Goal: Share content: Share content

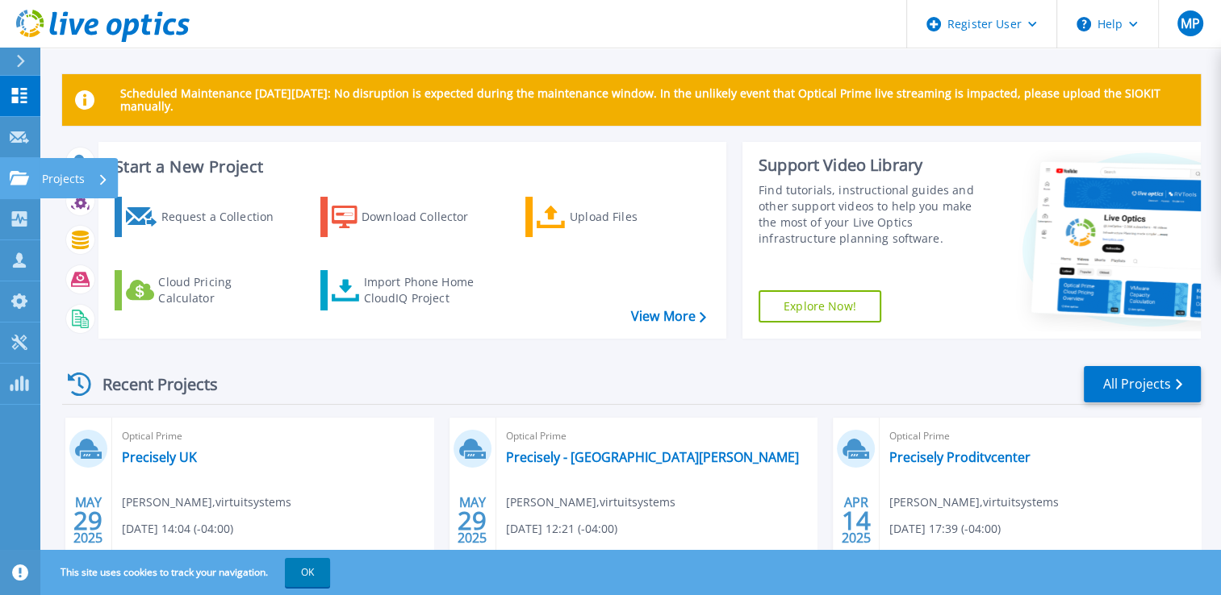
click at [19, 181] on icon at bounding box center [19, 178] width 19 height 14
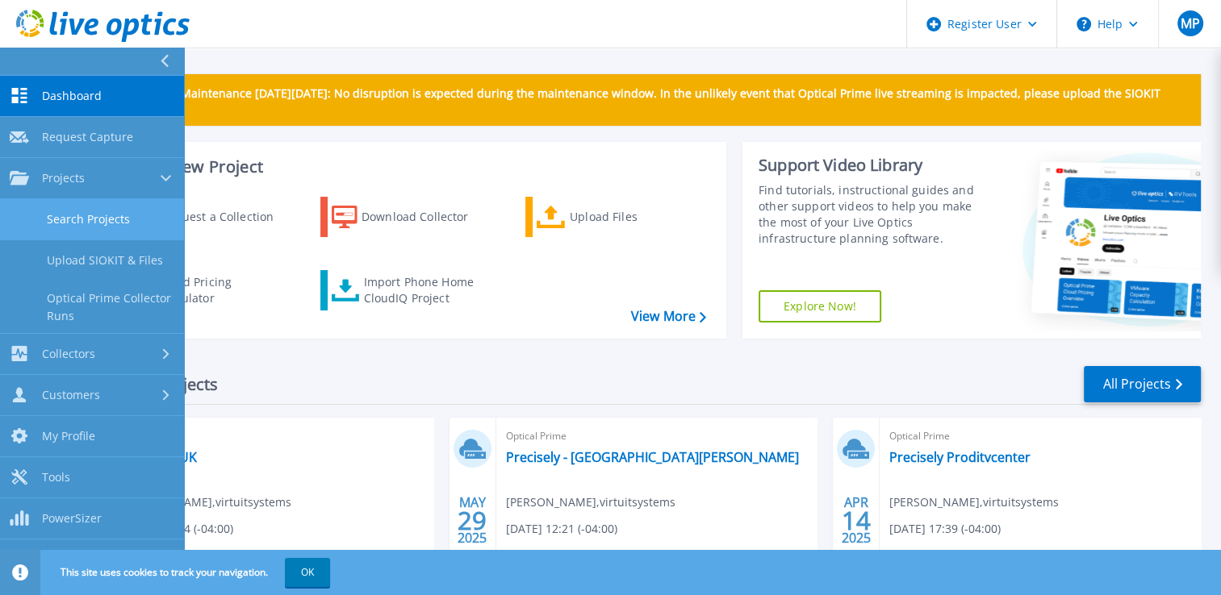
click at [107, 224] on link "Search Projects" at bounding box center [92, 219] width 184 height 41
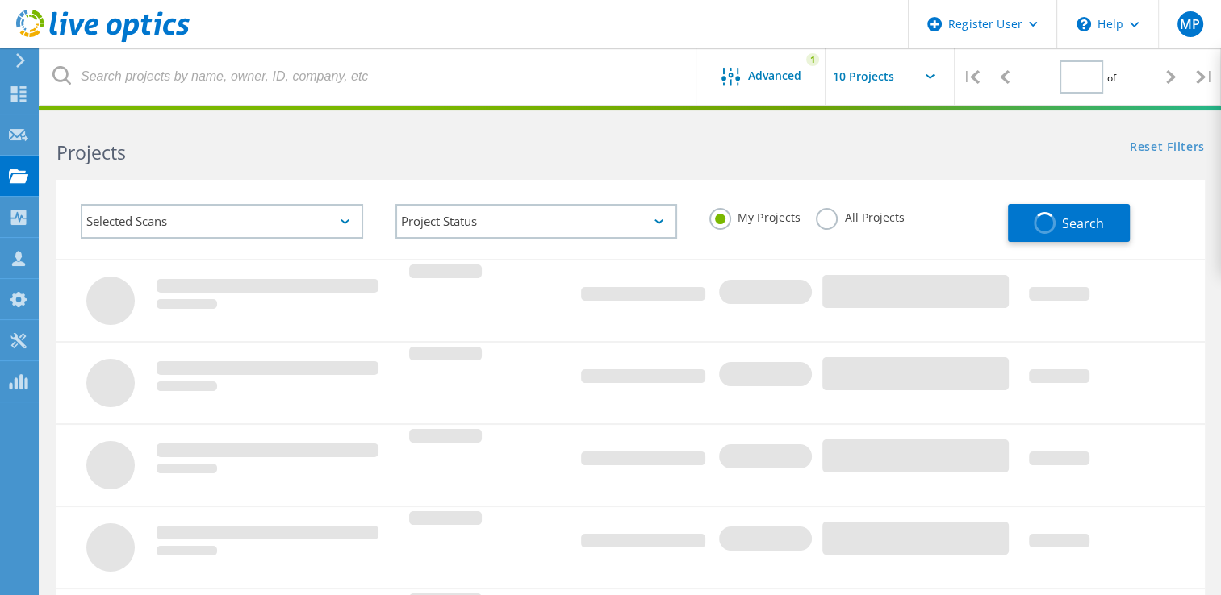
type input "1"
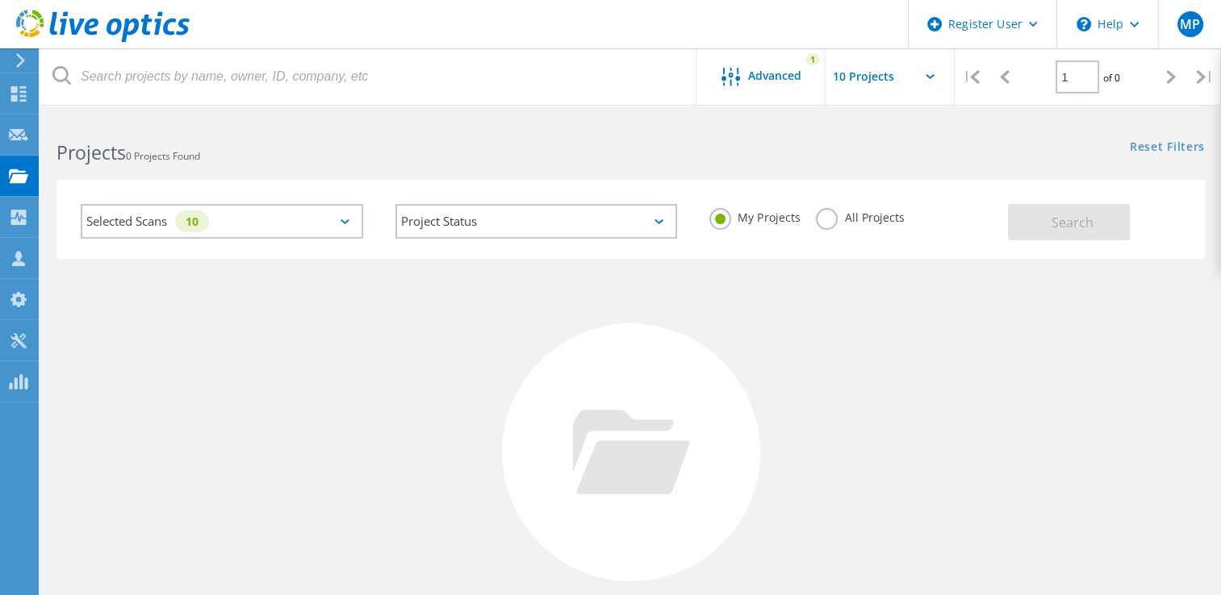
click at [831, 215] on label "All Projects" at bounding box center [860, 215] width 88 height 15
click at [0, 0] on input "All Projects" at bounding box center [0, 0] width 0 height 0
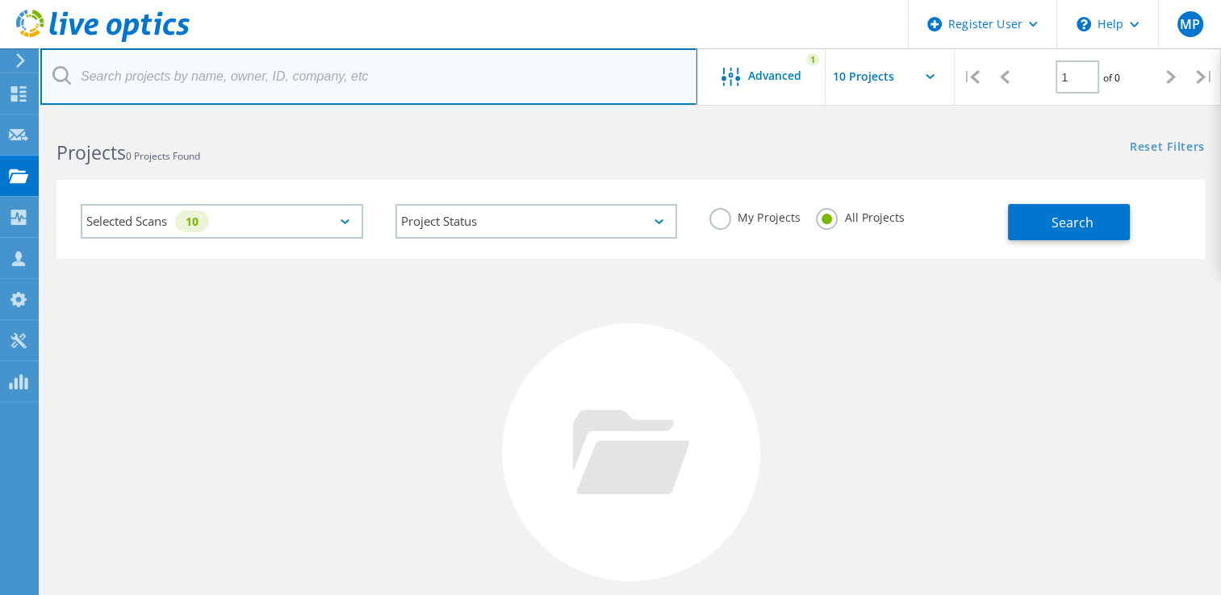
click at [220, 77] on input "text" at bounding box center [368, 76] width 657 height 56
type input "@friedfrank"
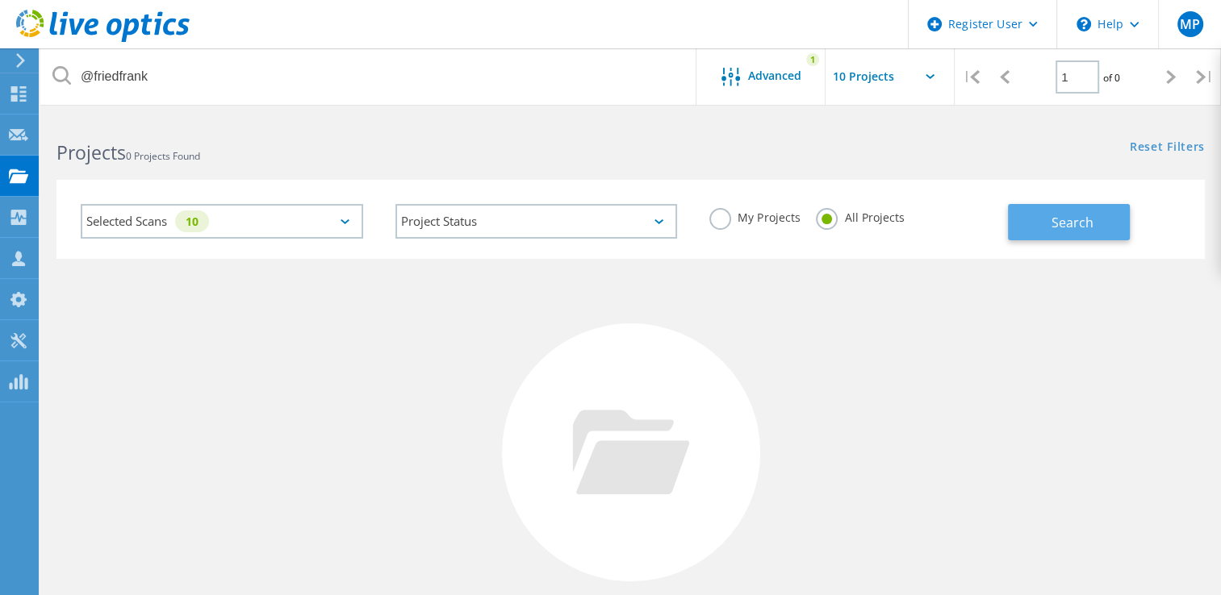
click at [1088, 223] on span "Search" at bounding box center [1072, 223] width 42 height 18
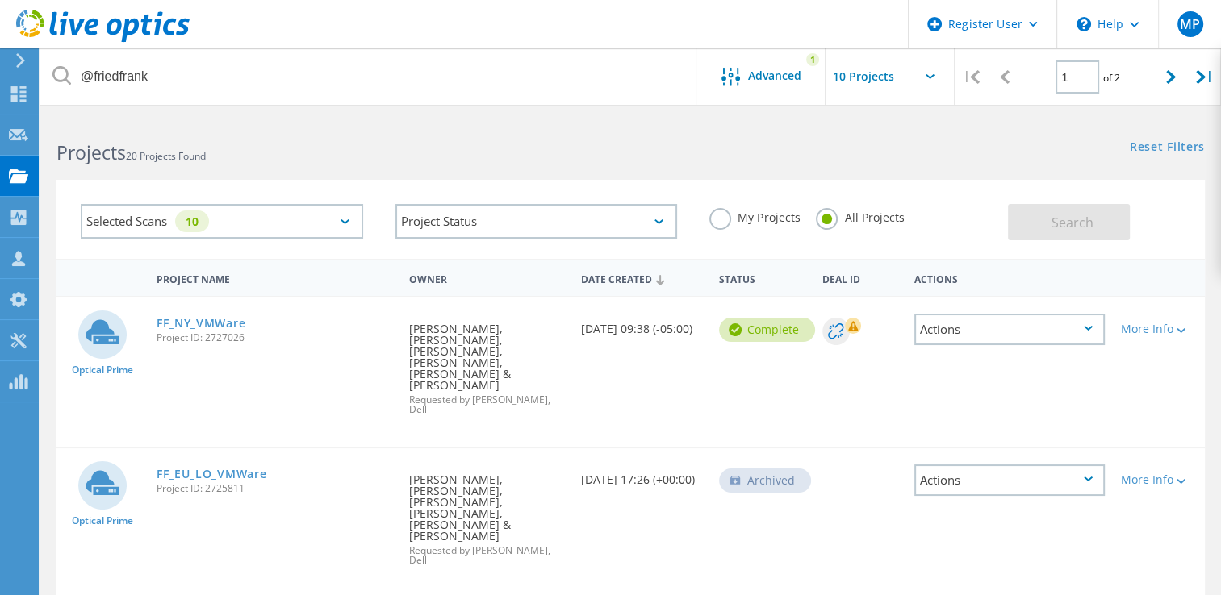
click at [1088, 324] on div "Actions" at bounding box center [1009, 329] width 190 height 31
click at [1039, 343] on div "Share" at bounding box center [1009, 342] width 187 height 25
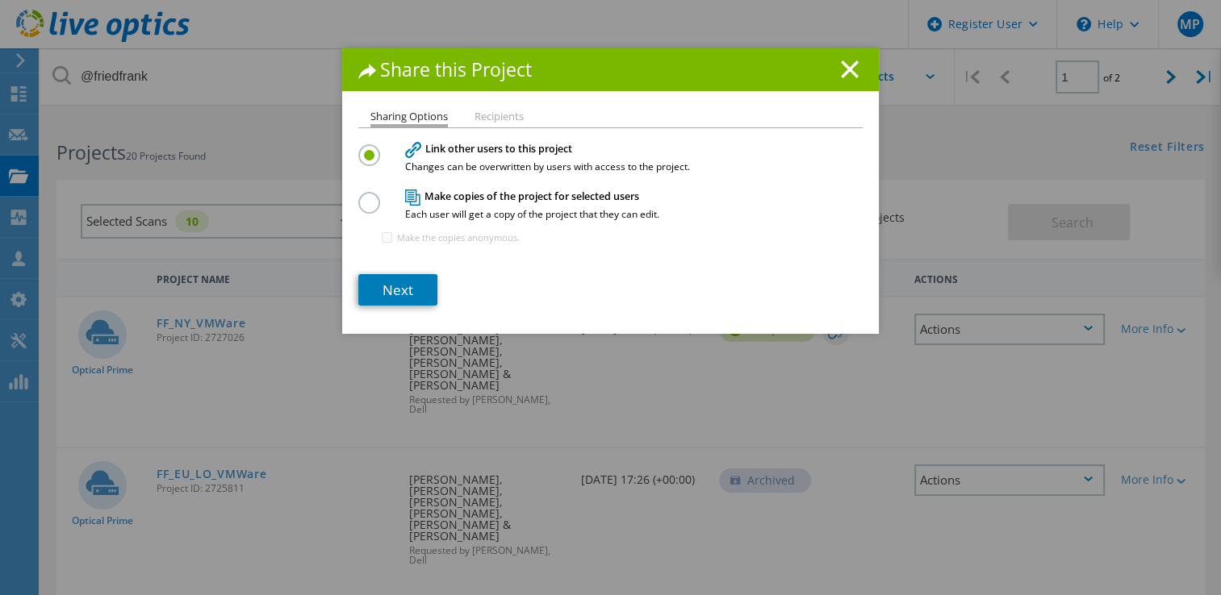
click at [484, 119] on li "Recipients" at bounding box center [498, 117] width 49 height 13
click at [397, 288] on link "Next" at bounding box center [397, 289] width 79 height 31
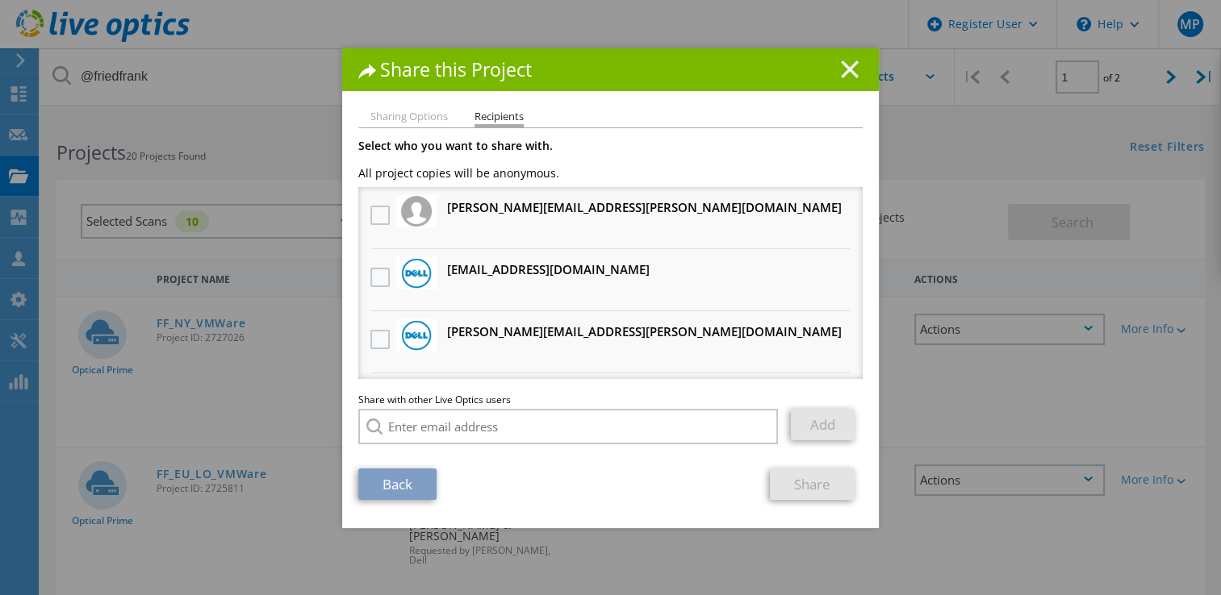
click at [848, 69] on icon at bounding box center [850, 70] width 18 height 18
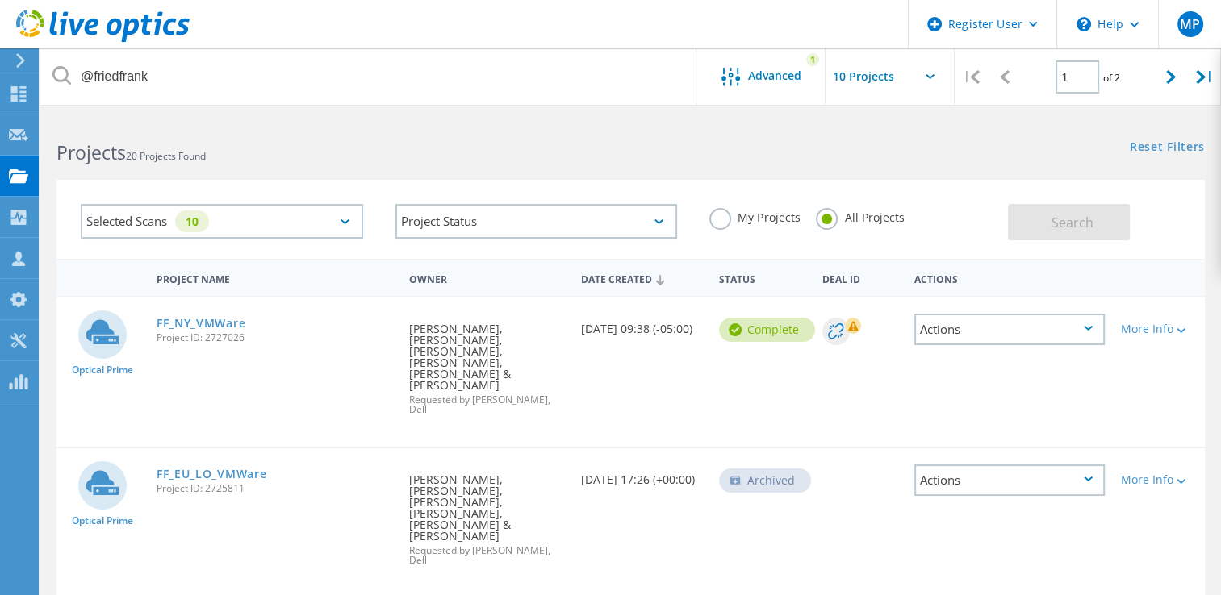
drag, startPoint x: 248, startPoint y: 340, endPoint x: 207, endPoint y: 340, distance: 41.1
click at [207, 340] on span "Project ID: 2727026" at bounding box center [275, 338] width 236 height 10
copy span "2727026"
click at [322, 388] on div "Optical Prime FF_NY_VMWare Project ID: 2727026 Requested By Rob Welch, FRIED, F…" at bounding box center [630, 372] width 1148 height 149
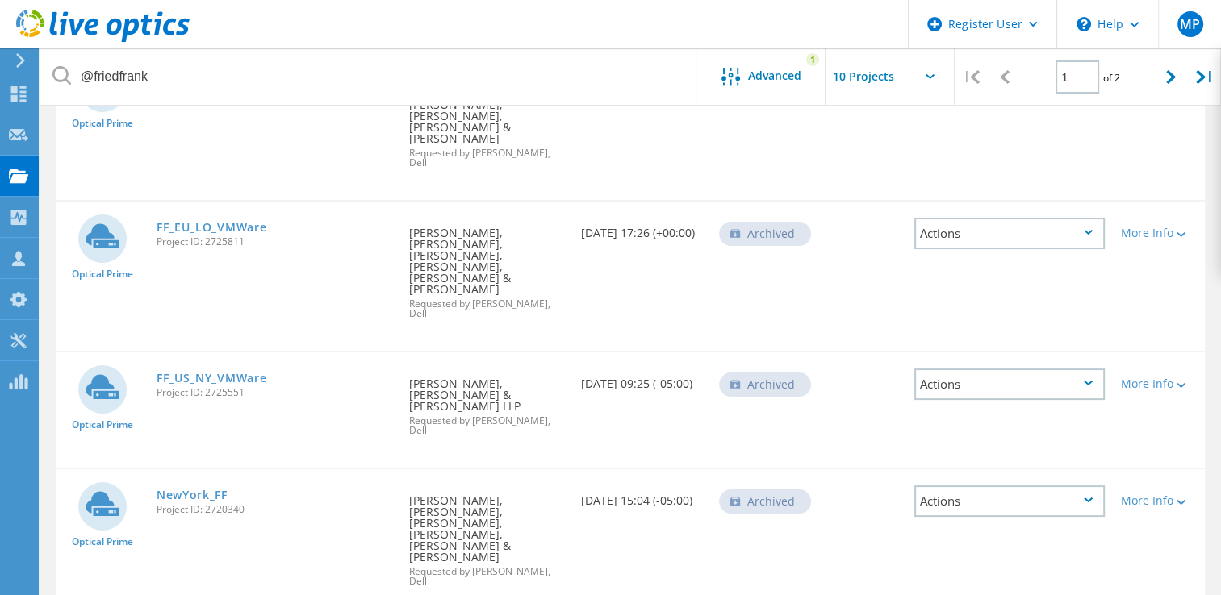
scroll to position [252, 0]
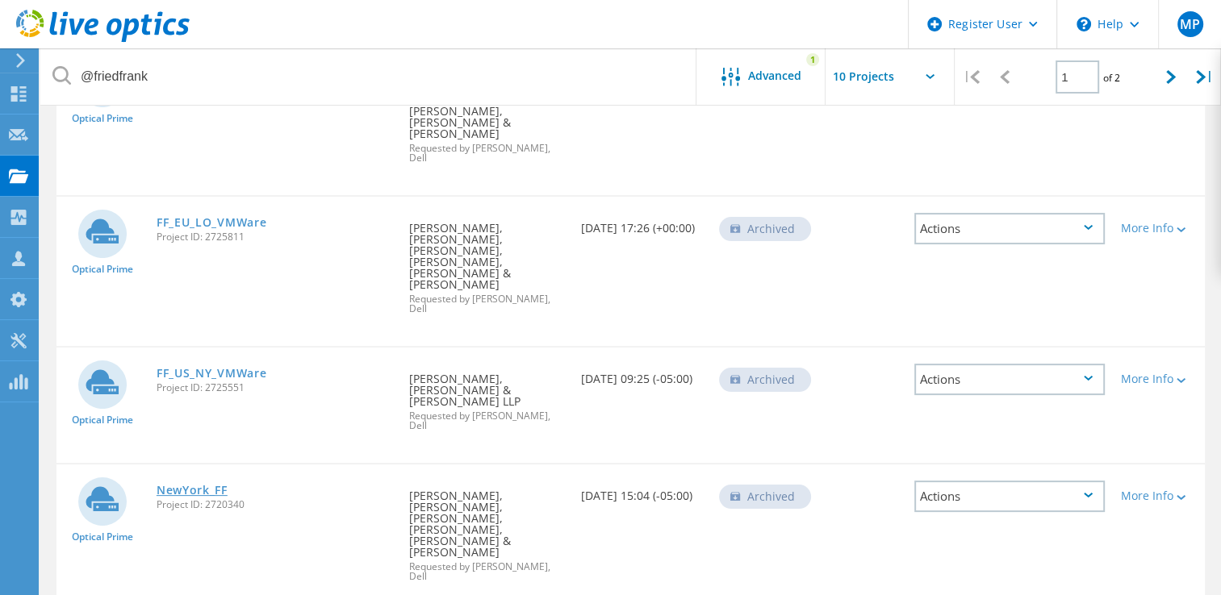
click at [202, 485] on link "NewYork_FF" at bounding box center [192, 490] width 71 height 11
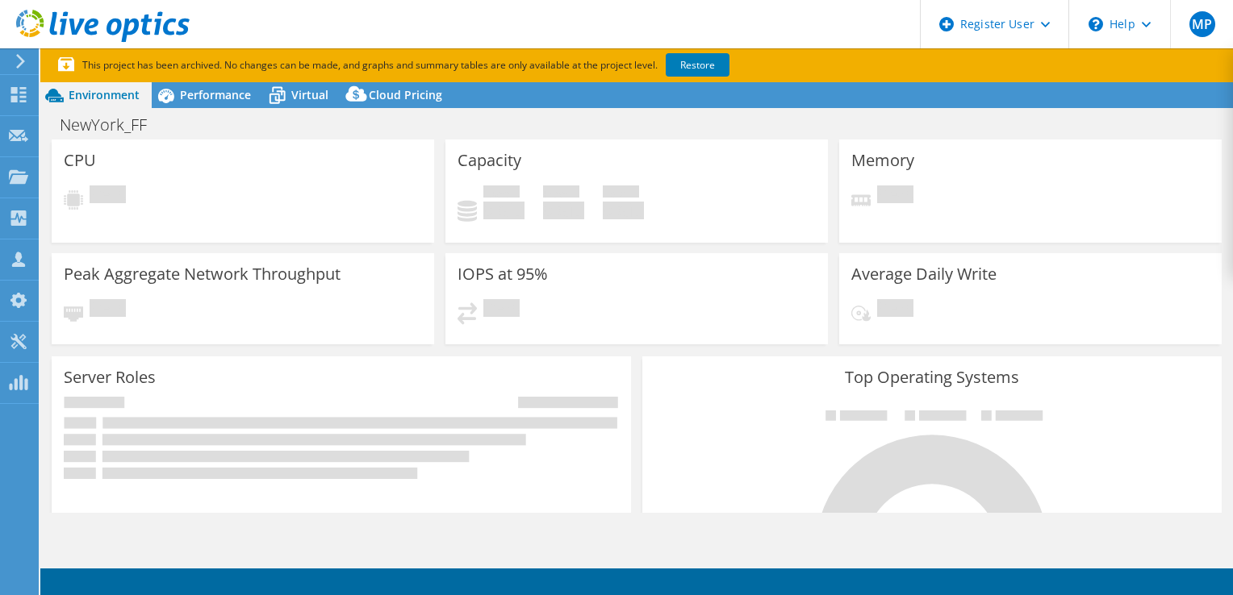
select select "USD"
select select "USEast"
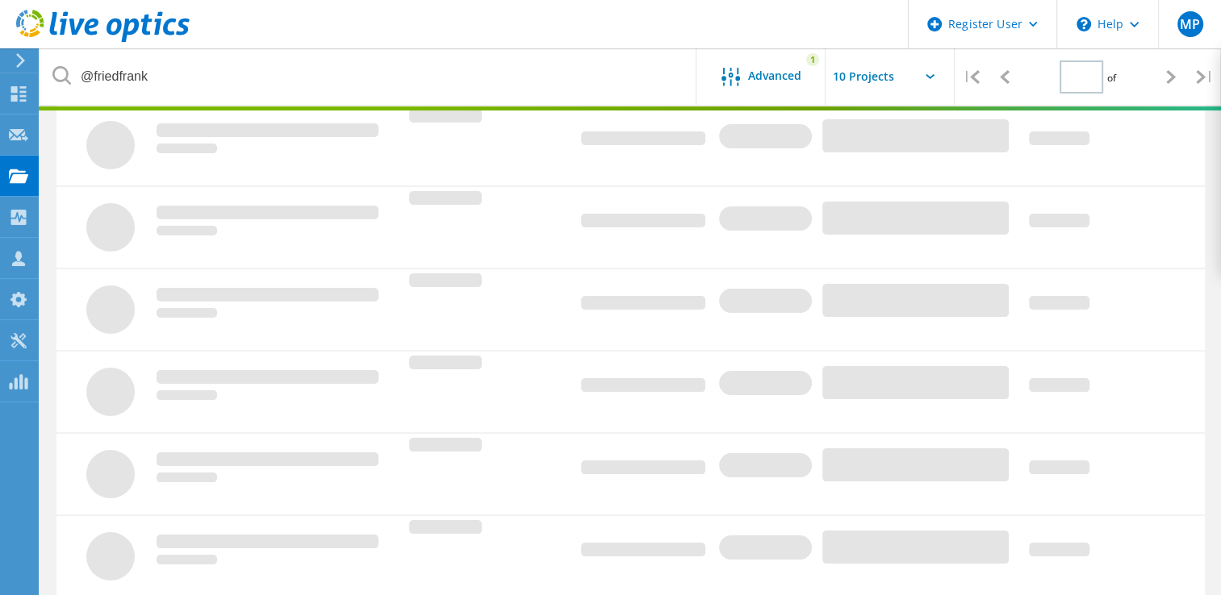
type input "1"
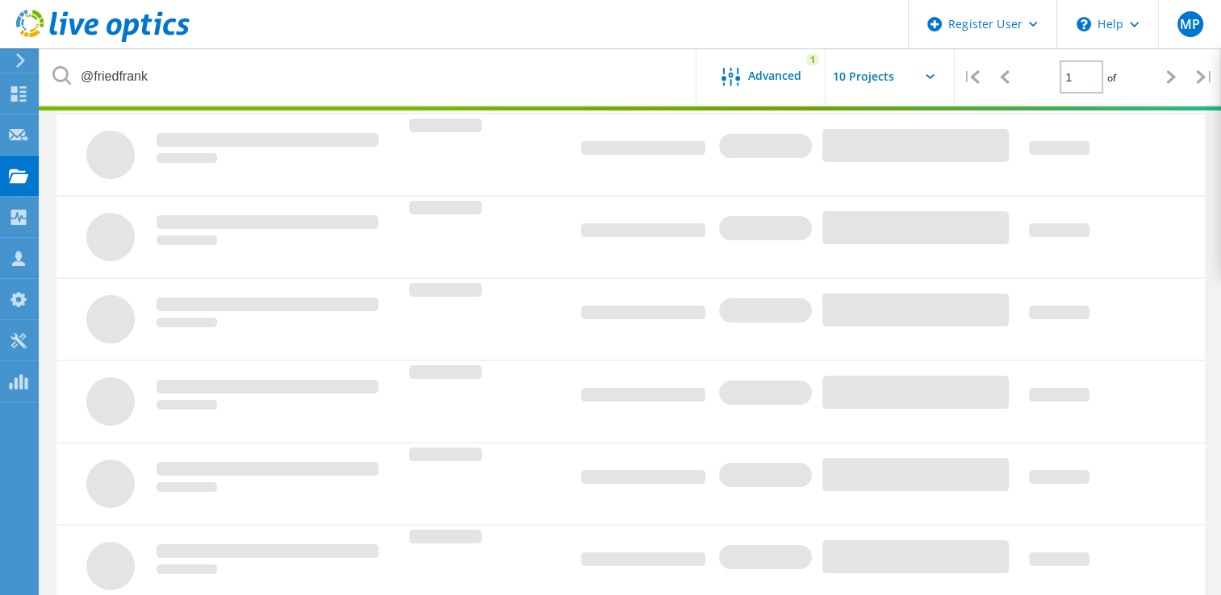
scroll to position [146, 0]
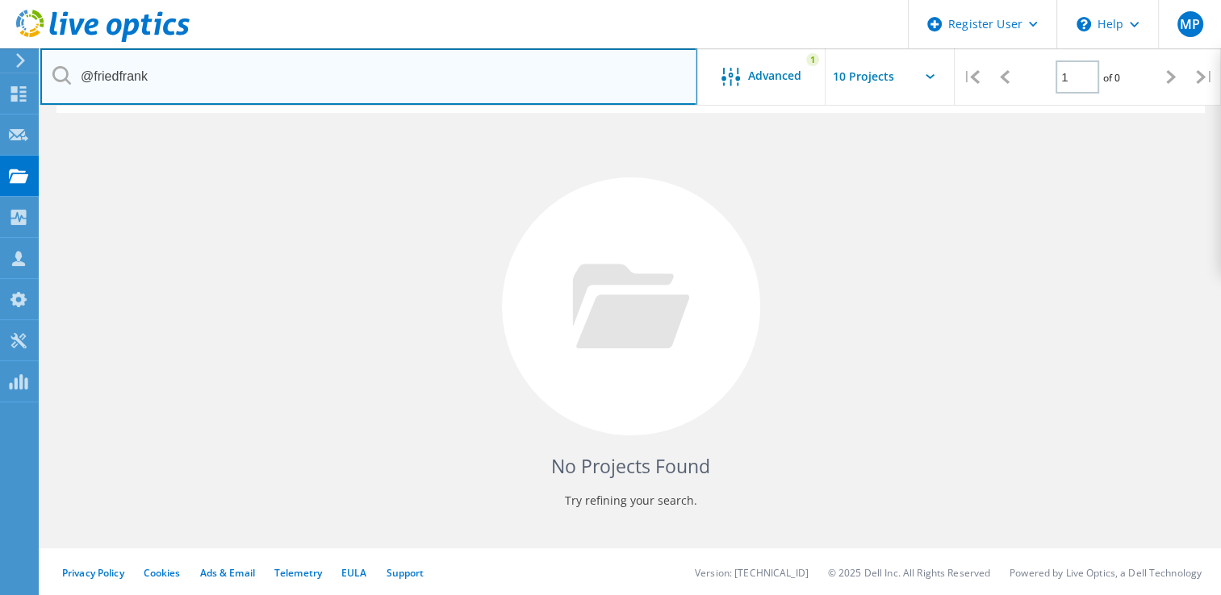
click at [218, 79] on input "@friedfrank" at bounding box center [368, 76] width 657 height 56
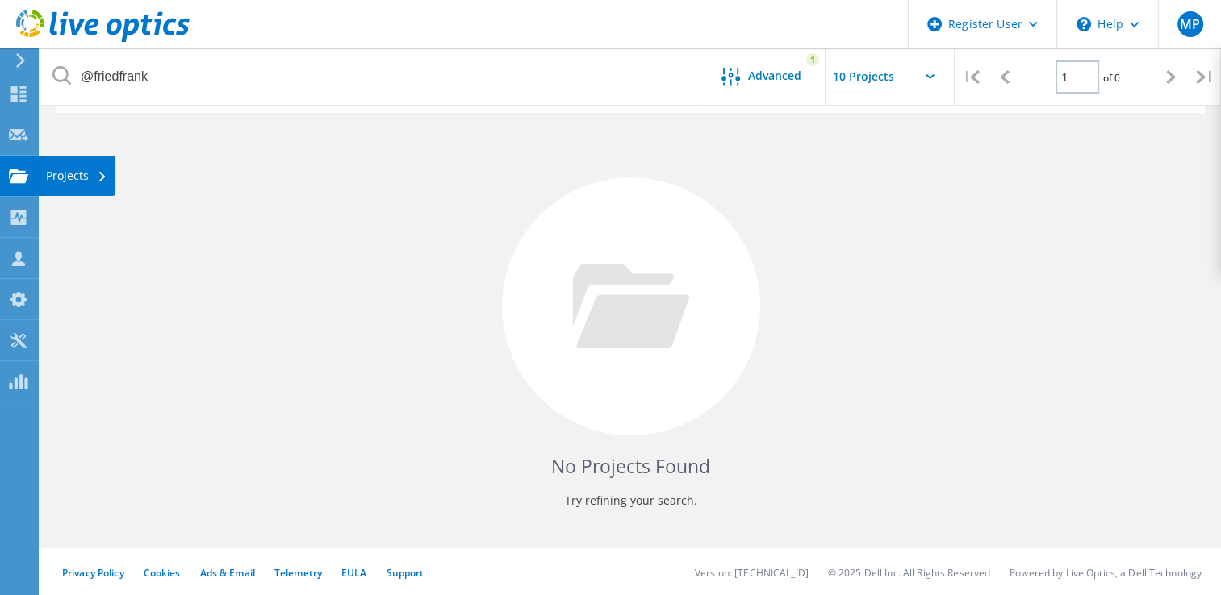
click at [69, 173] on div "Projects" at bounding box center [76, 175] width 61 height 11
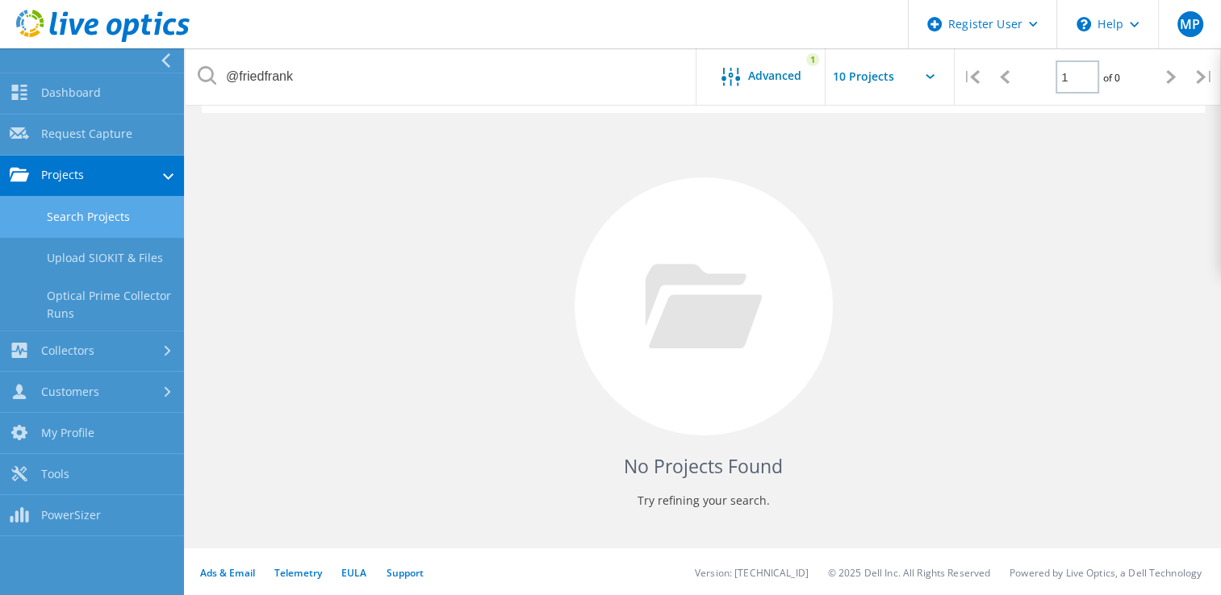
click at [82, 209] on link "Search Projects" at bounding box center [92, 217] width 184 height 41
click at [90, 219] on link "Search Projects" at bounding box center [92, 217] width 184 height 41
click at [133, 219] on link "Search Projects" at bounding box center [92, 217] width 184 height 41
click at [105, 221] on link "Search Projects" at bounding box center [92, 217] width 184 height 41
click at [106, 212] on link "Search Projects" at bounding box center [92, 217] width 184 height 41
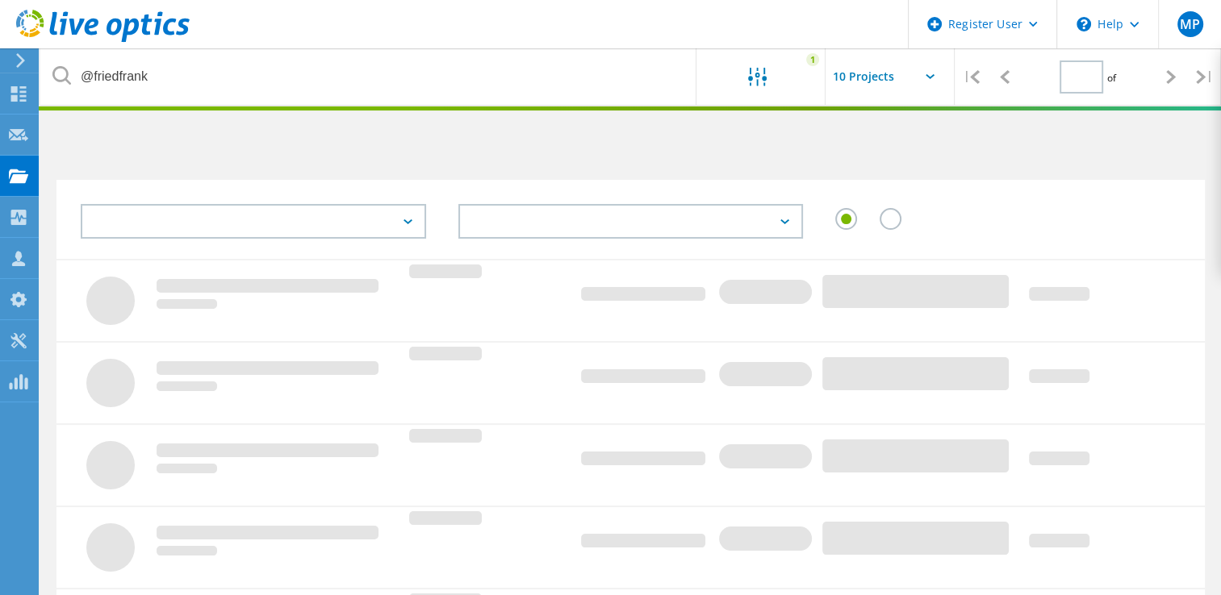
type input "1"
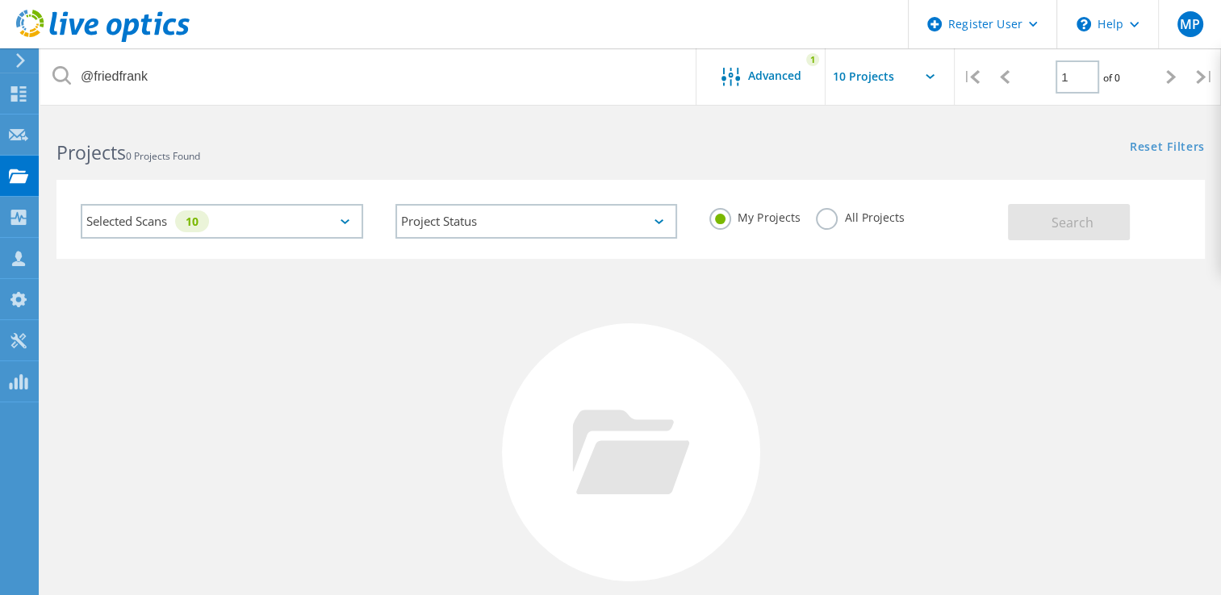
click at [825, 218] on label "All Projects" at bounding box center [860, 215] width 88 height 15
click at [0, 0] on input "All Projects" at bounding box center [0, 0] width 0 height 0
click at [1055, 224] on span "Search" at bounding box center [1072, 223] width 42 height 18
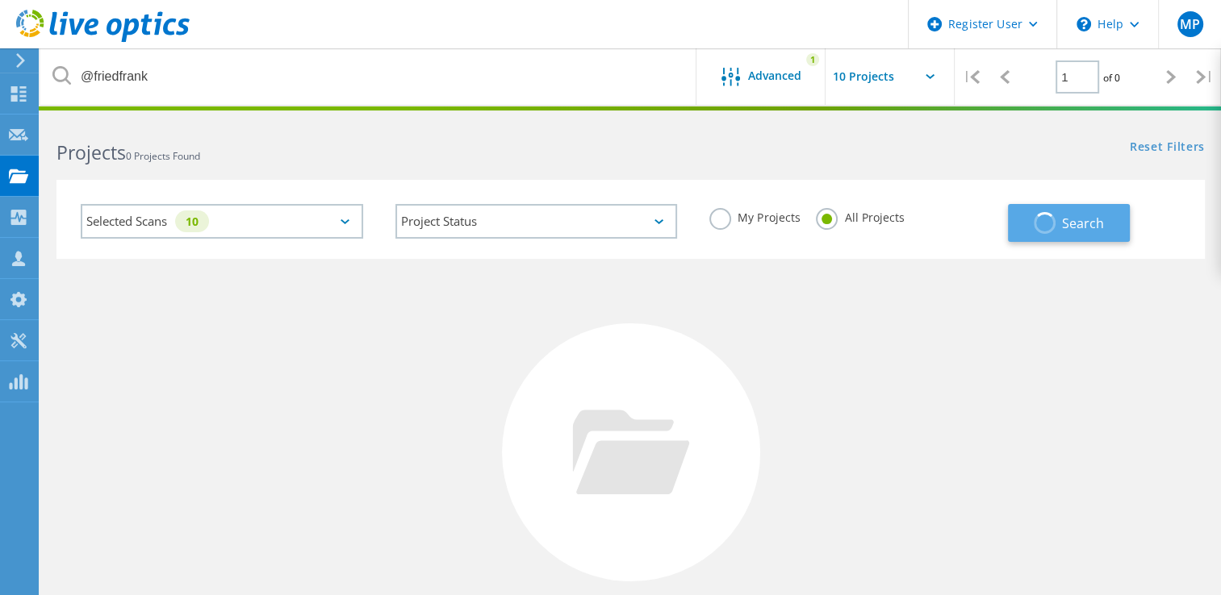
click at [1055, 224] on button "Search" at bounding box center [1069, 223] width 122 height 38
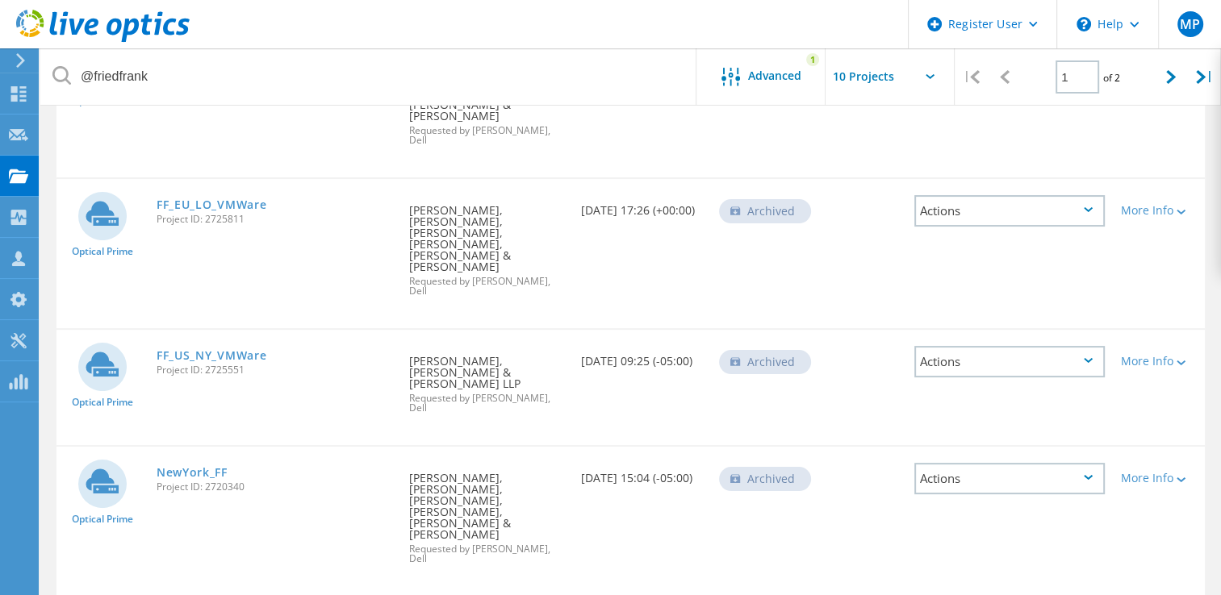
scroll to position [276, 0]
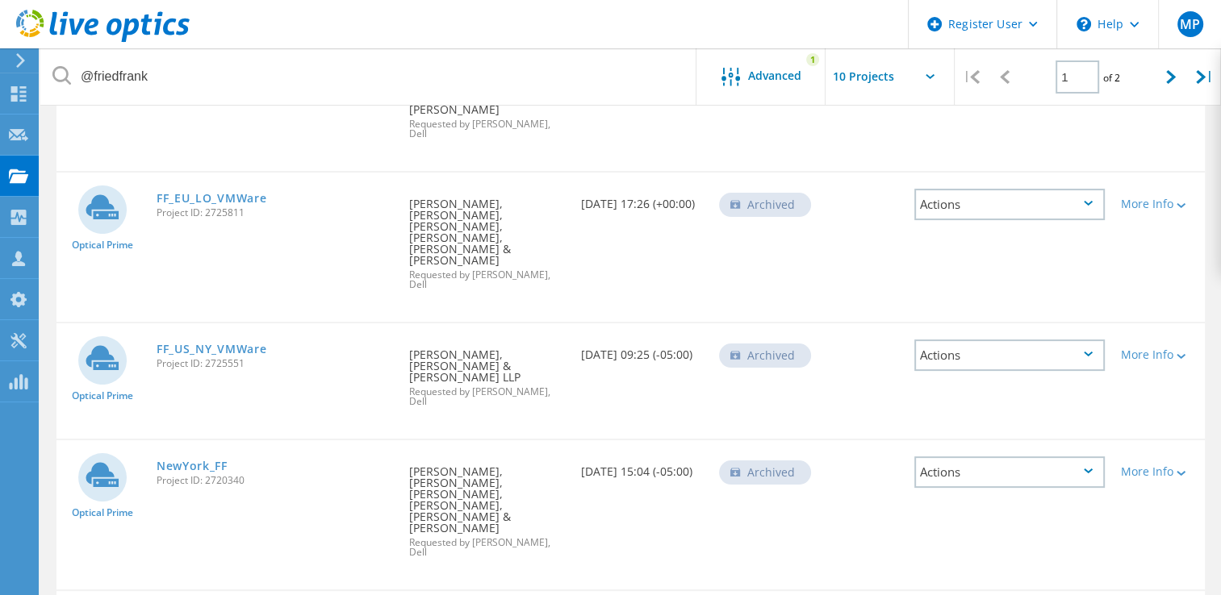
drag, startPoint x: 248, startPoint y: 382, endPoint x: 207, endPoint y: 377, distance: 42.2
click at [207, 476] on span "Project ID: 2720340" at bounding box center [275, 481] width 236 height 10
copy span "2720340"
click at [198, 461] on link "NewYork_FF" at bounding box center [192, 466] width 71 height 11
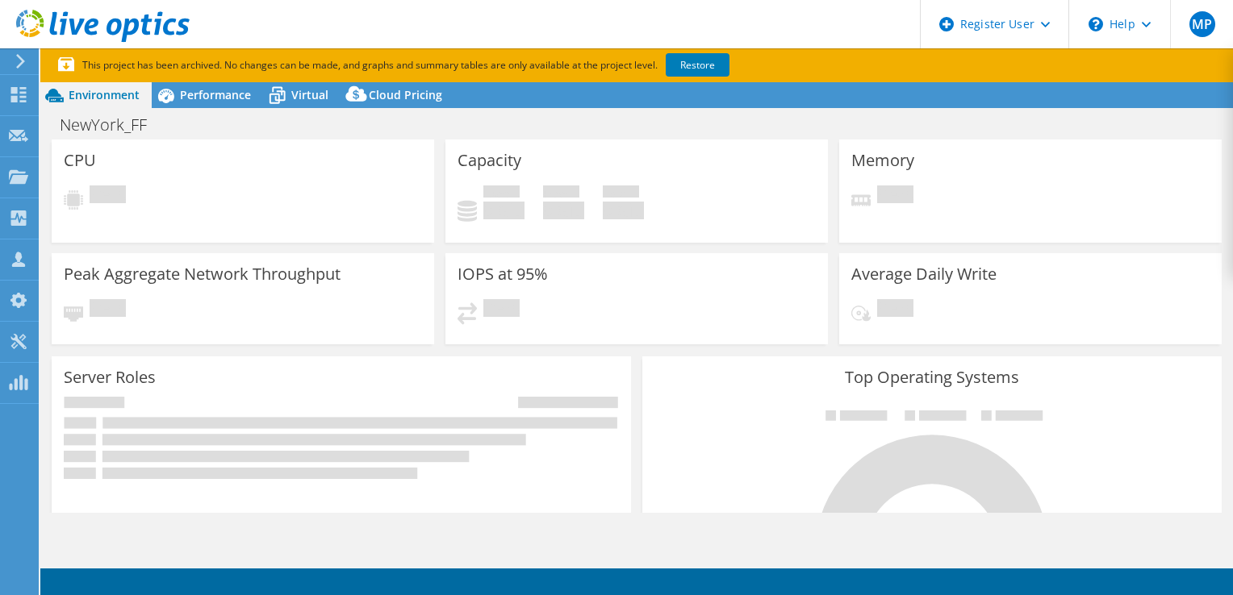
select select "USEast"
select select "USD"
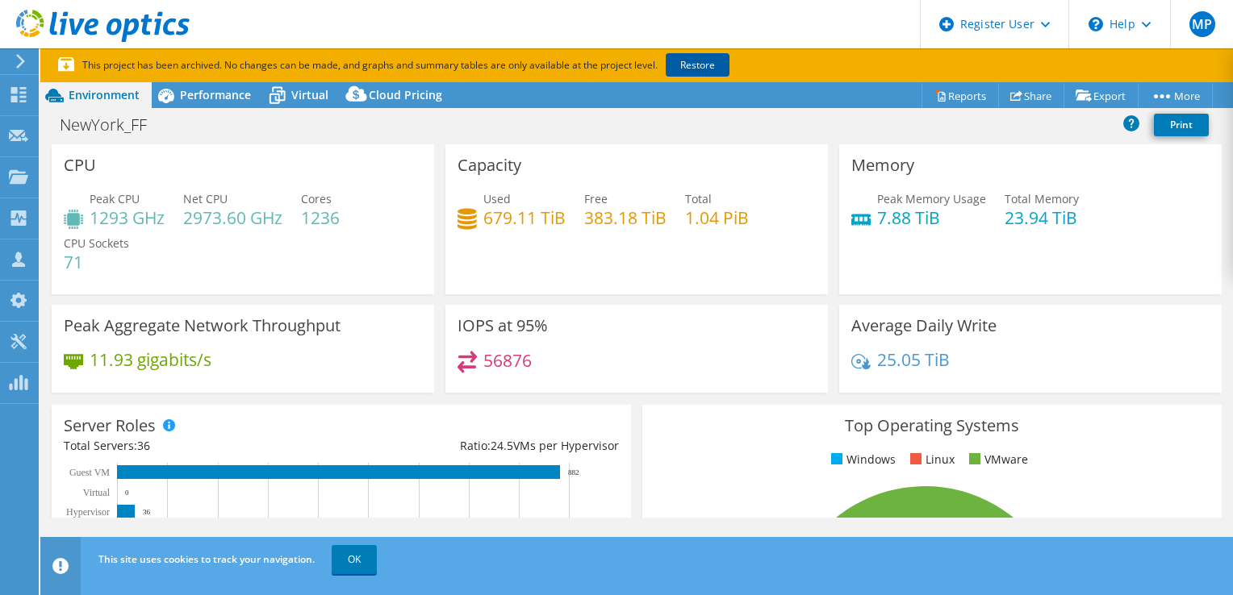
click at [696, 62] on link "Restore" at bounding box center [698, 64] width 64 height 23
click at [1023, 94] on link "Share" at bounding box center [1031, 95] width 66 height 25
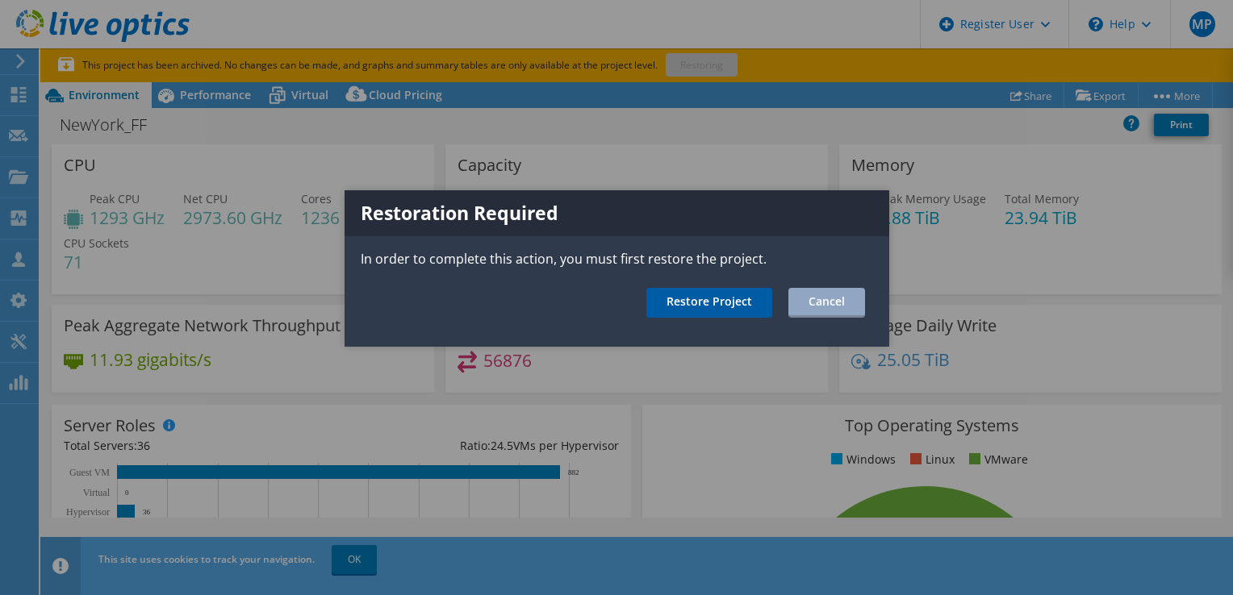
click at [747, 295] on link "Restore Project" at bounding box center [709, 303] width 126 height 30
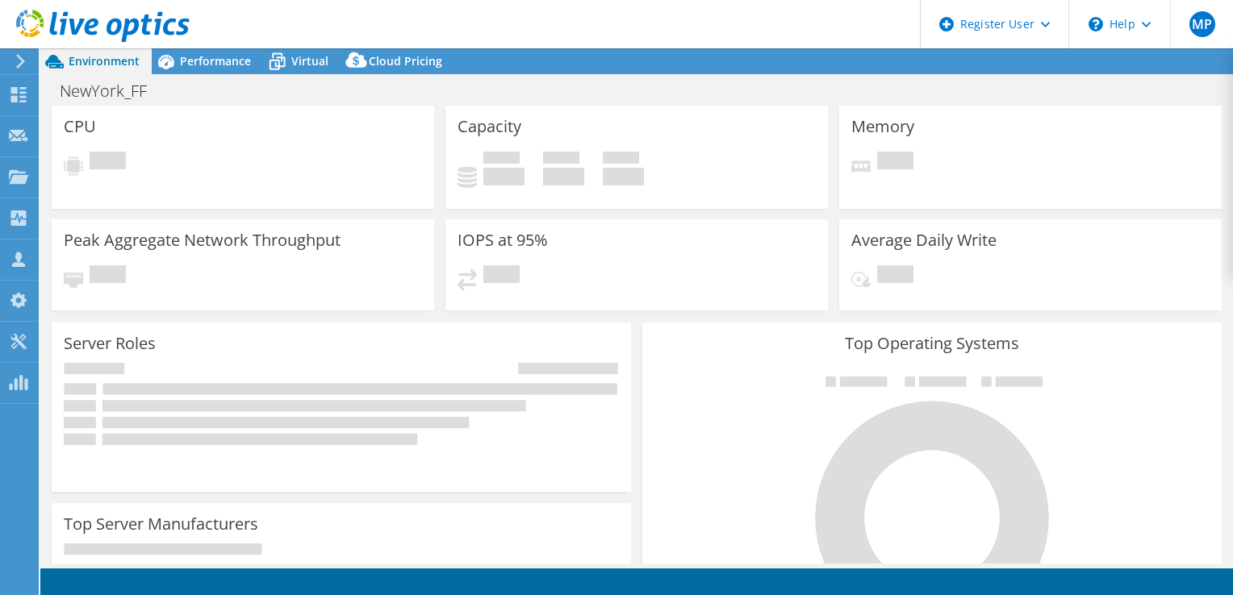
select select "USD"
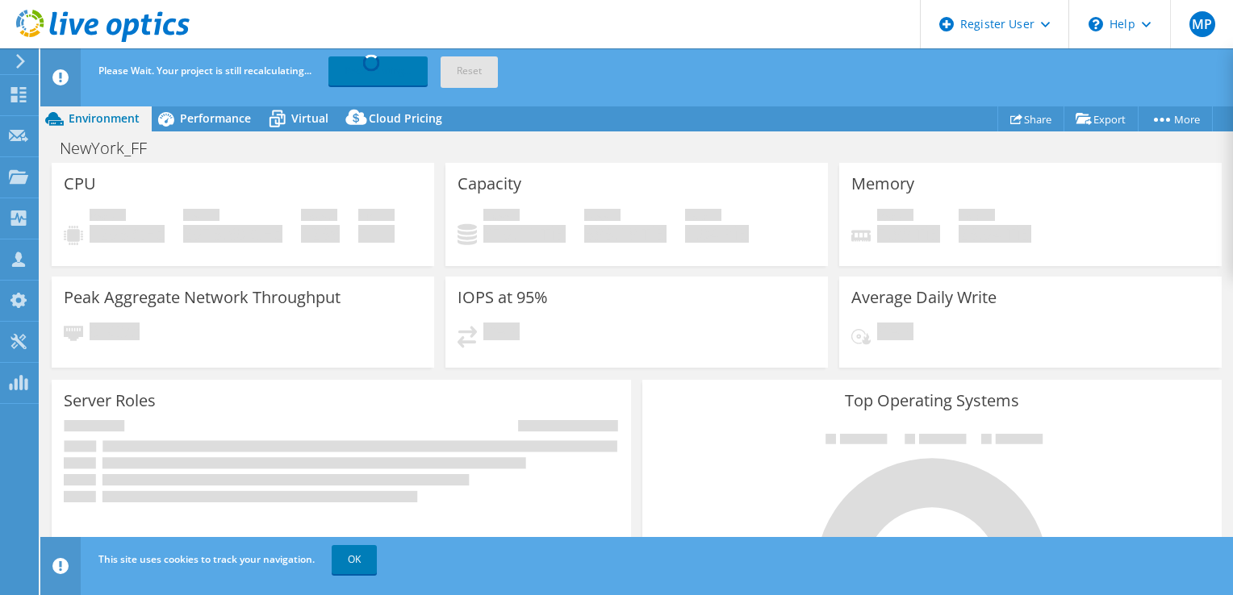
select select "USEast"
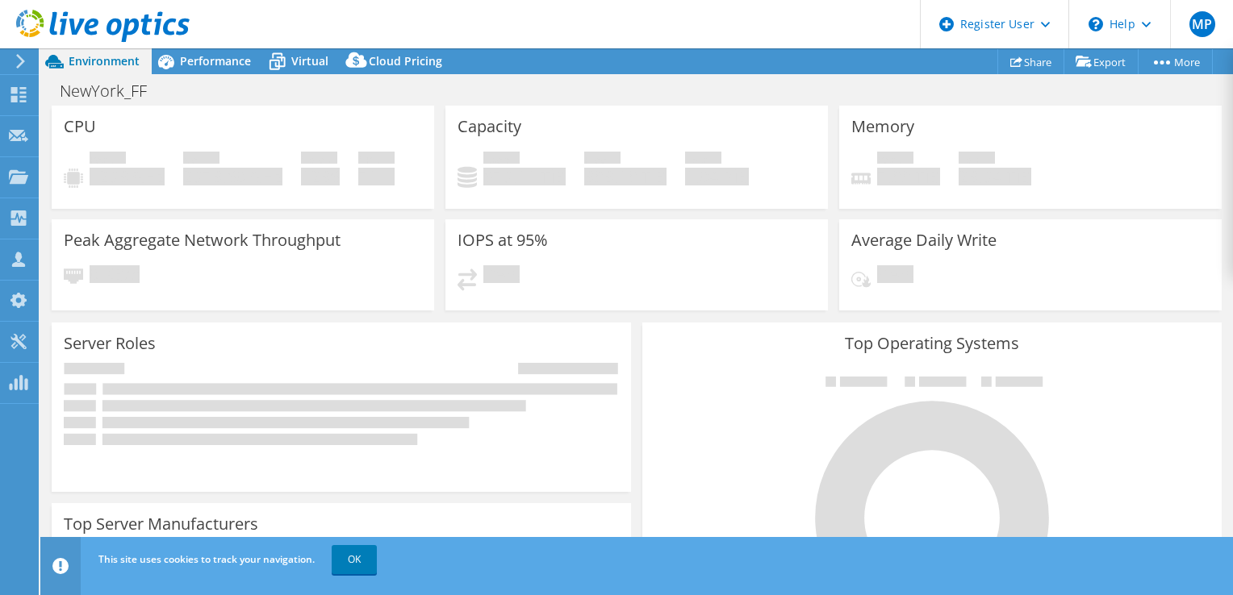
click at [791, 30] on header "MP Dell User [PERSON_NAME] [EMAIL_ADDRESS][PERSON_NAME][DOMAIN_NAME] Dell My Pr…" at bounding box center [616, 24] width 1233 height 48
click at [1015, 66] on link "Share" at bounding box center [1030, 61] width 67 height 25
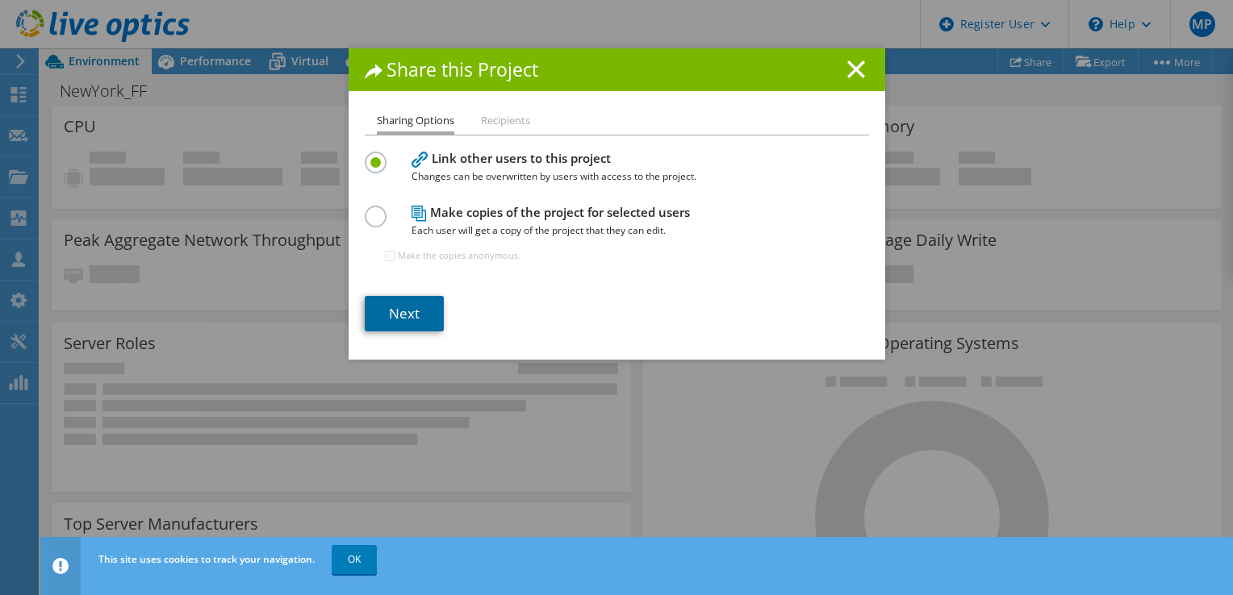
click at [387, 314] on link "Next" at bounding box center [404, 313] width 79 height 35
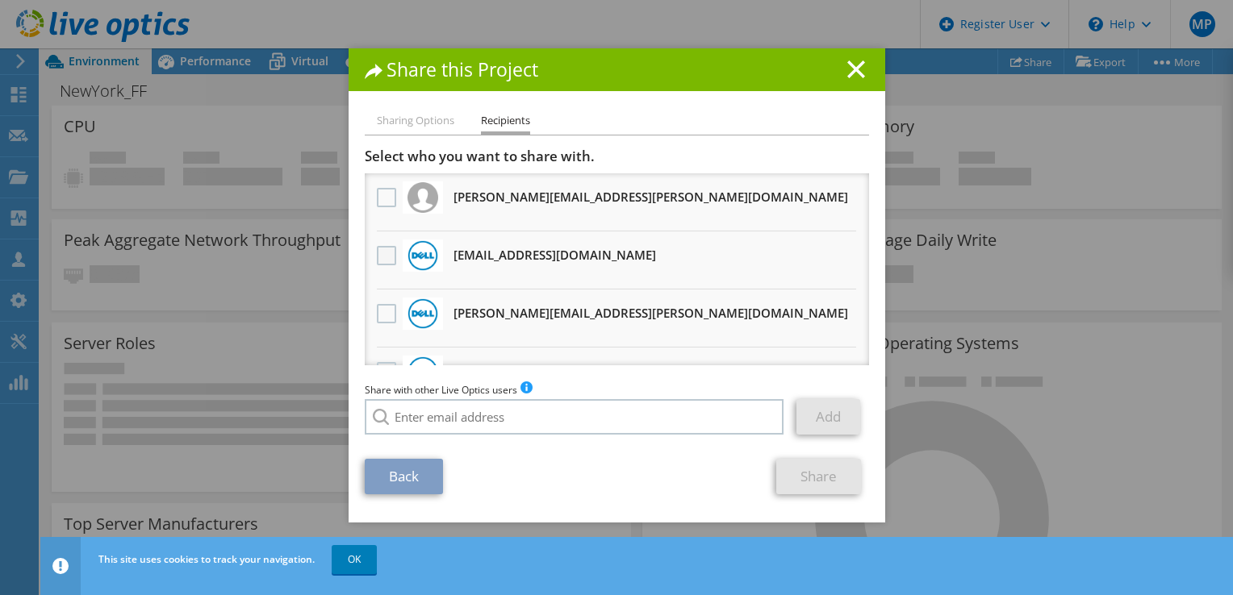
click at [384, 254] on label at bounding box center [388, 255] width 23 height 19
click at [0, 0] on input "checkbox" at bounding box center [0, 0] width 0 height 0
click at [827, 476] on link "Share" at bounding box center [818, 476] width 85 height 35
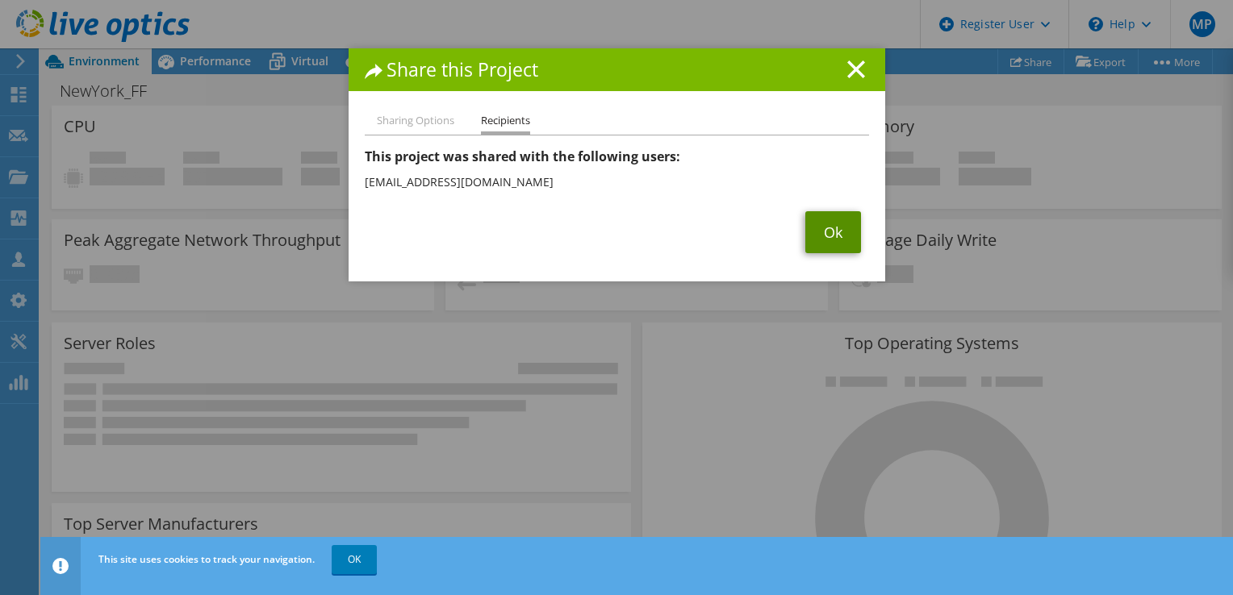
click at [828, 215] on link "Ok" at bounding box center [833, 232] width 56 height 42
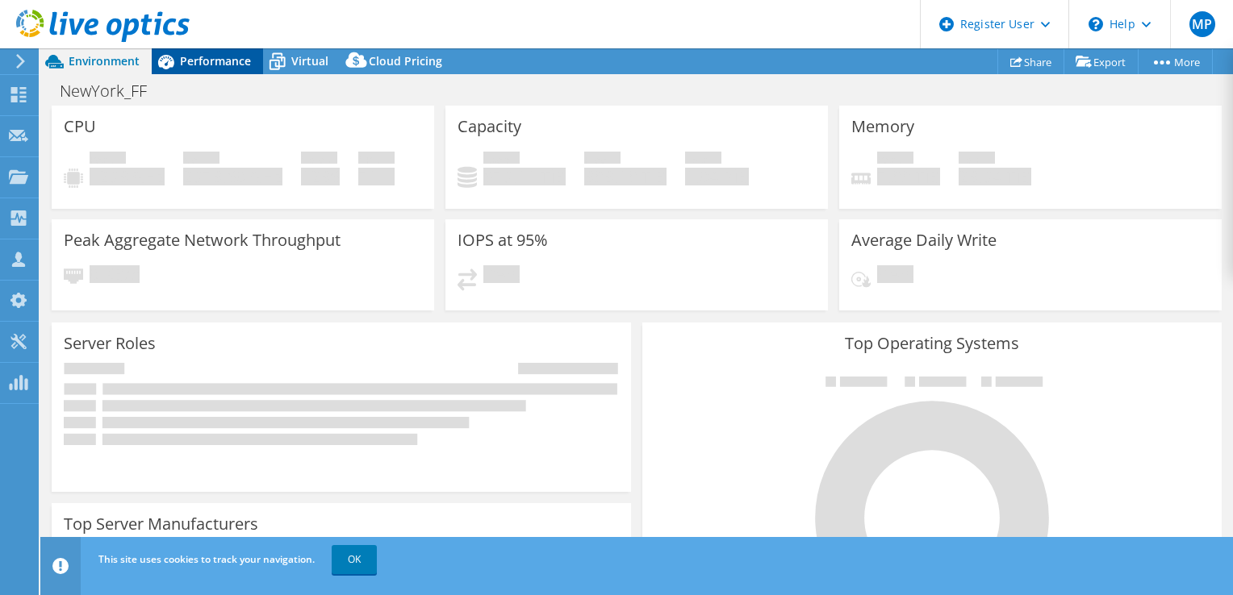
click at [216, 57] on span "Performance" at bounding box center [215, 60] width 71 height 15
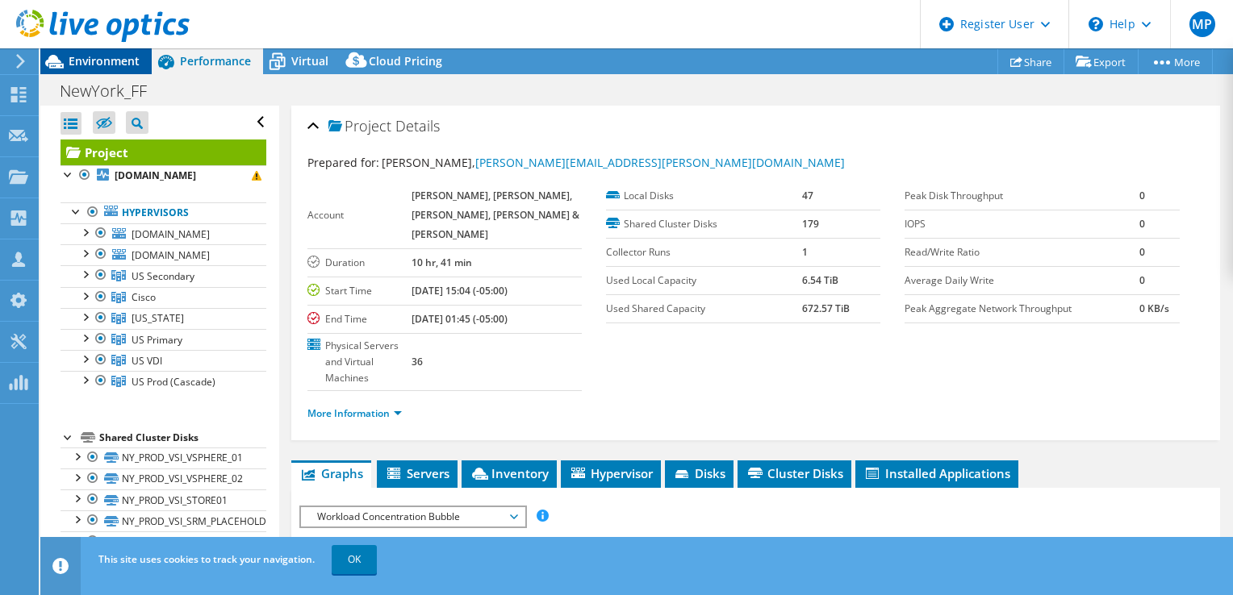
click at [124, 61] on span "Environment" at bounding box center [104, 60] width 71 height 15
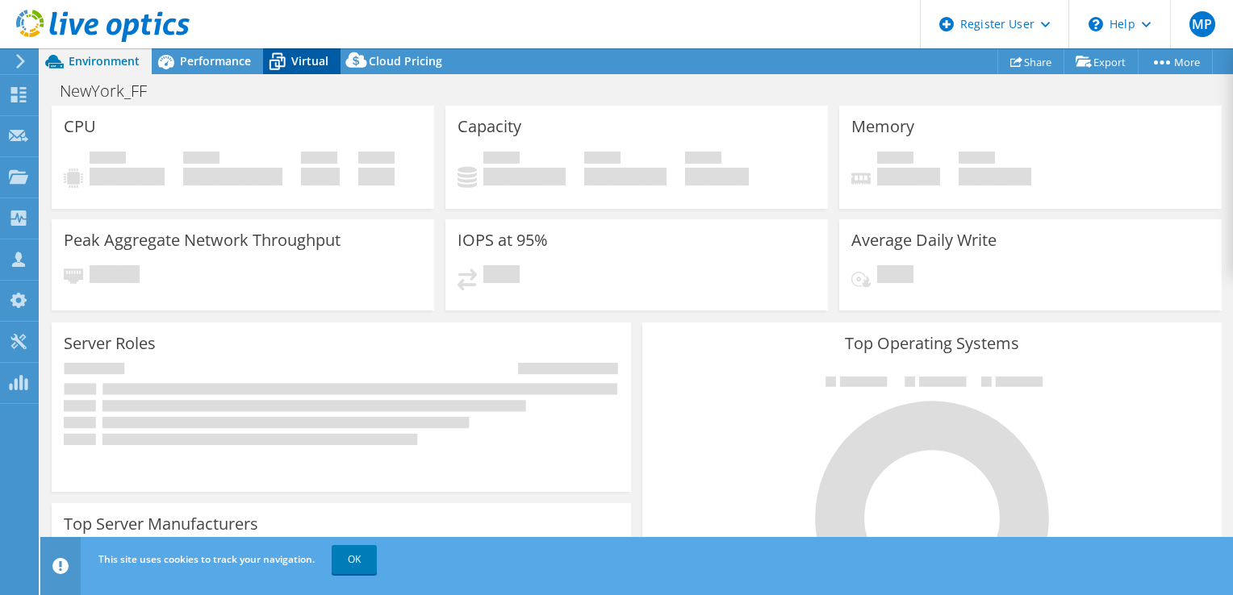
click at [302, 68] on span "Virtual" at bounding box center [309, 60] width 37 height 15
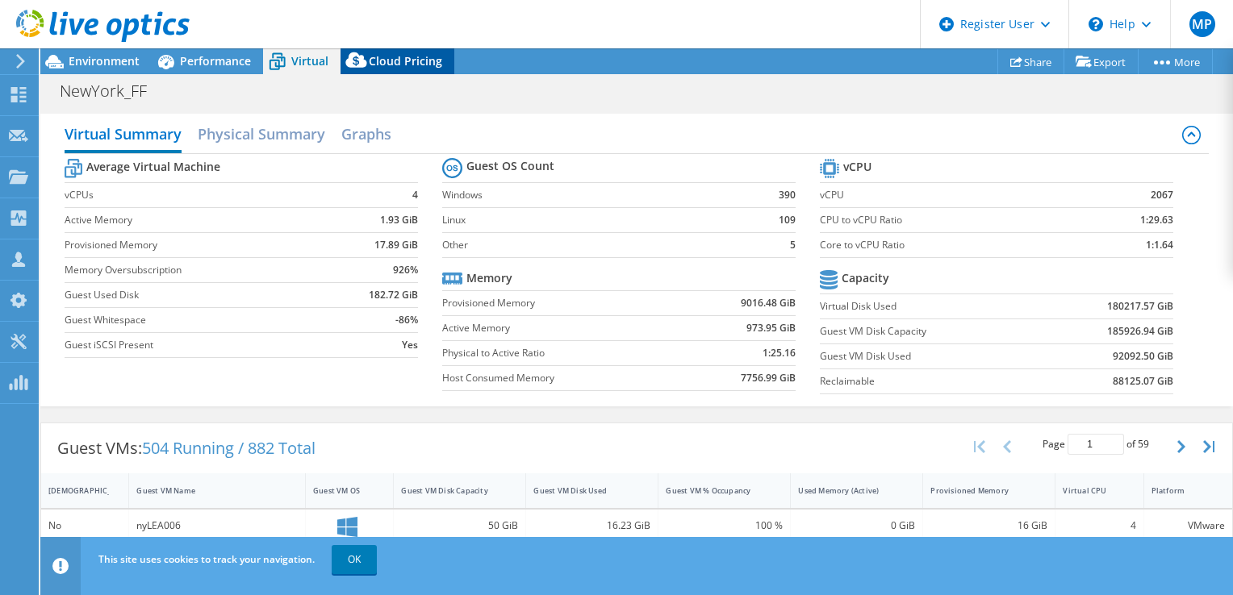
click at [418, 66] on span "Cloud Pricing" at bounding box center [405, 60] width 73 height 15
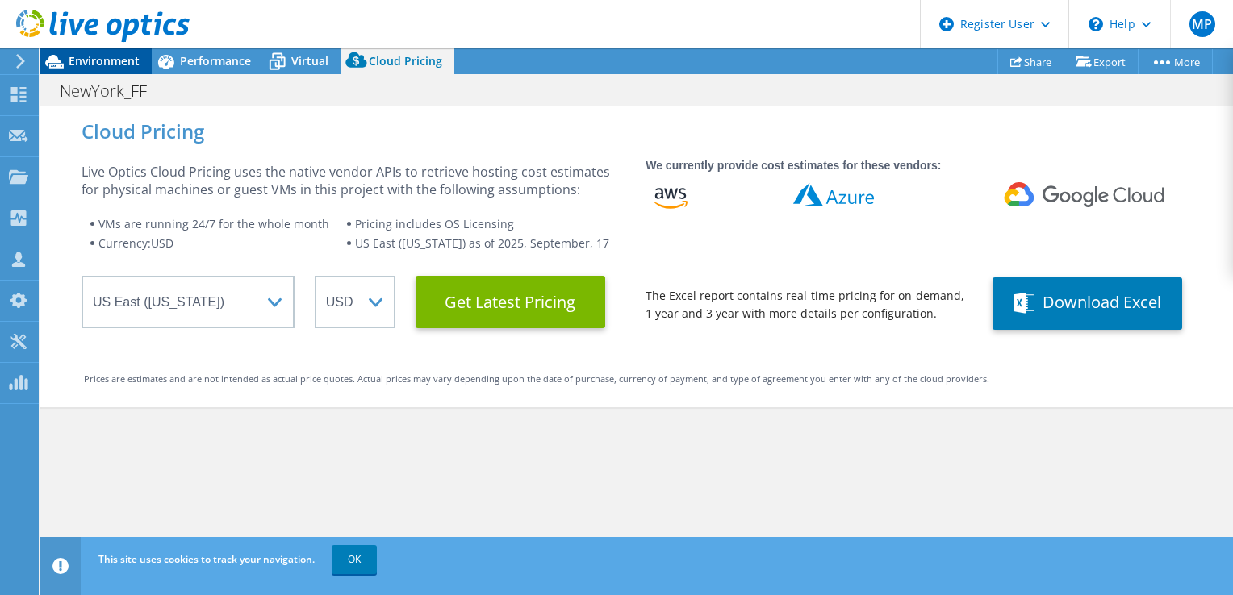
click at [113, 56] on span "Environment" at bounding box center [104, 60] width 71 height 15
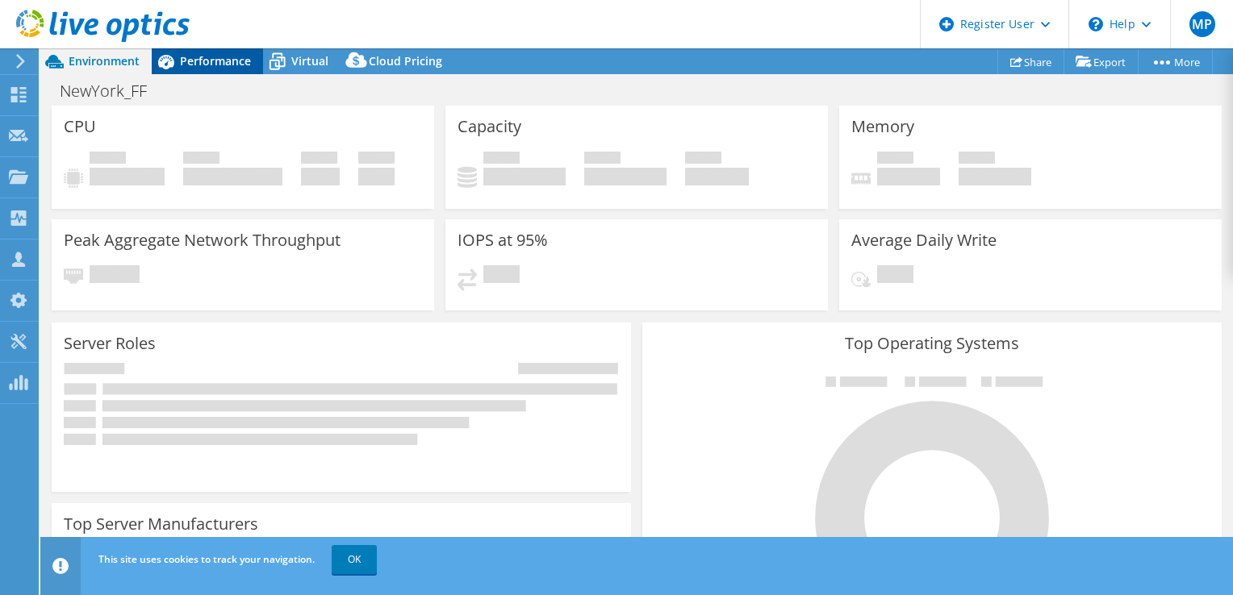
click at [189, 60] on span "Performance" at bounding box center [215, 60] width 71 height 15
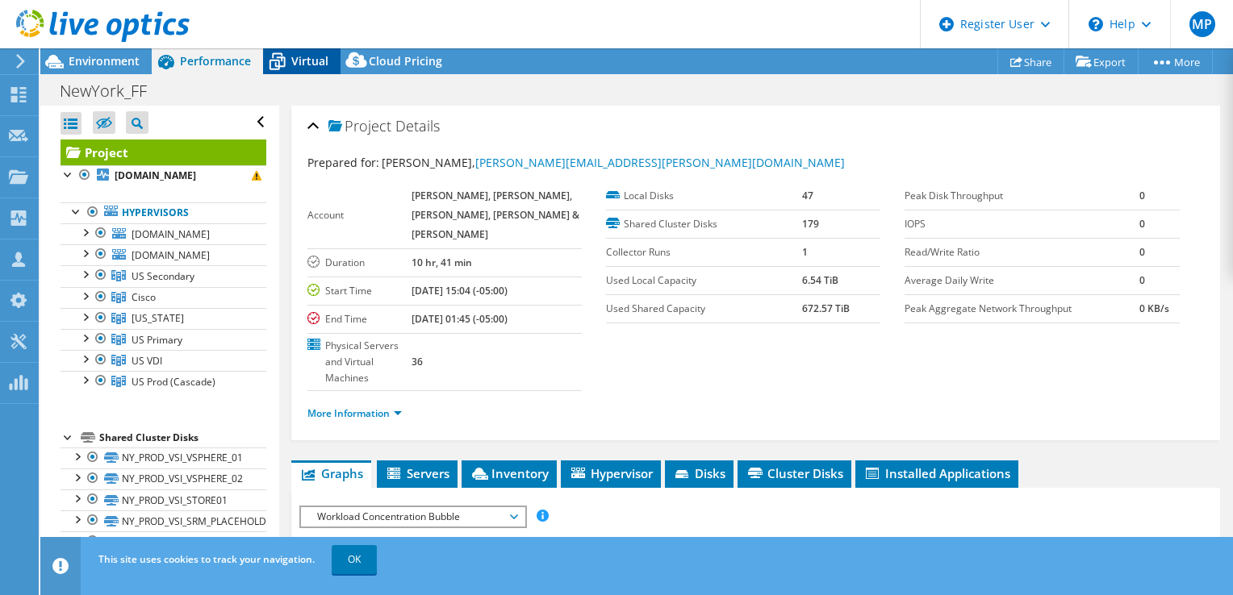
click at [289, 58] on icon at bounding box center [277, 62] width 28 height 28
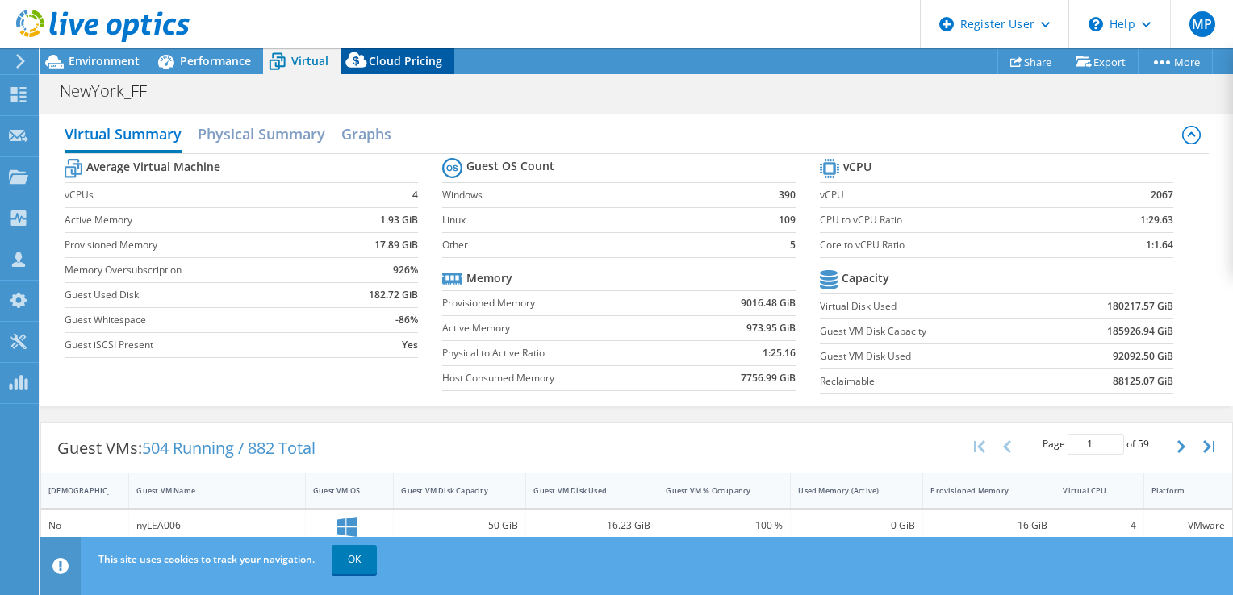
click at [407, 53] on span "Cloud Pricing" at bounding box center [405, 60] width 73 height 15
